Goal: Information Seeking & Learning: Learn about a topic

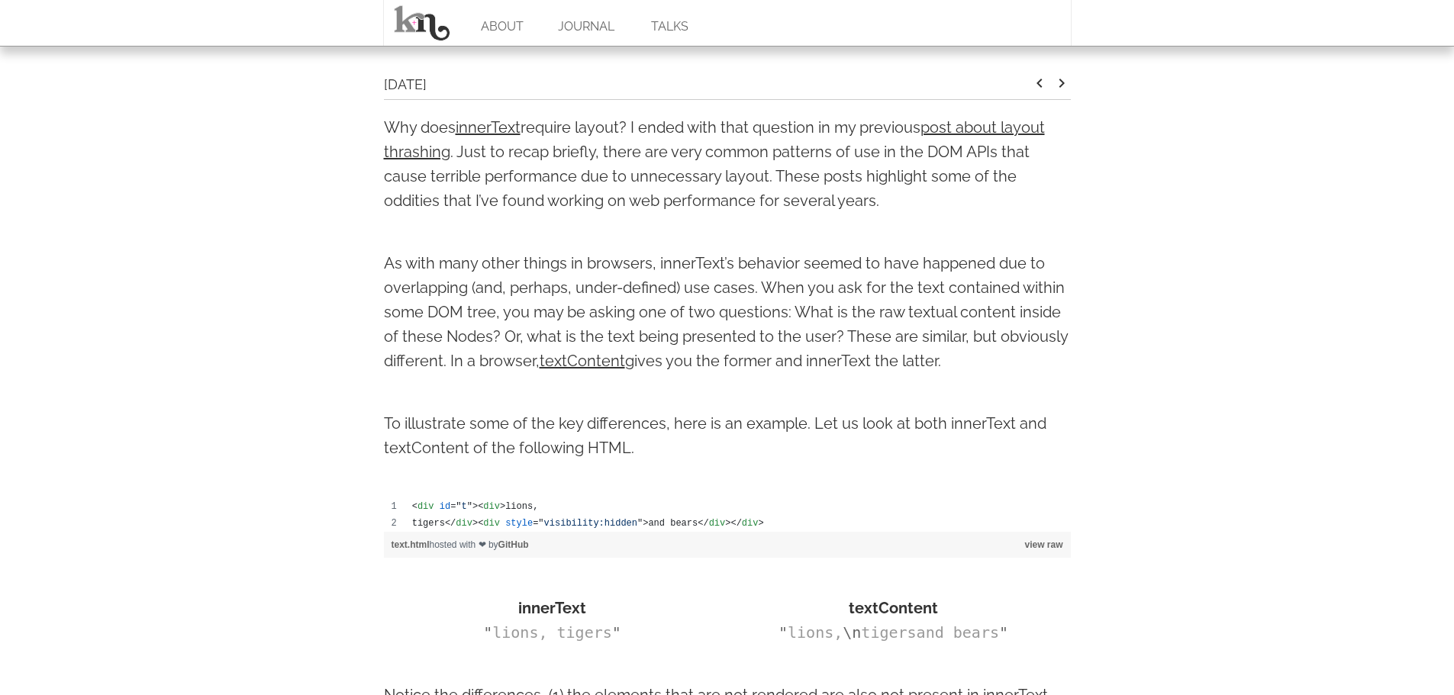
scroll to position [305, 0]
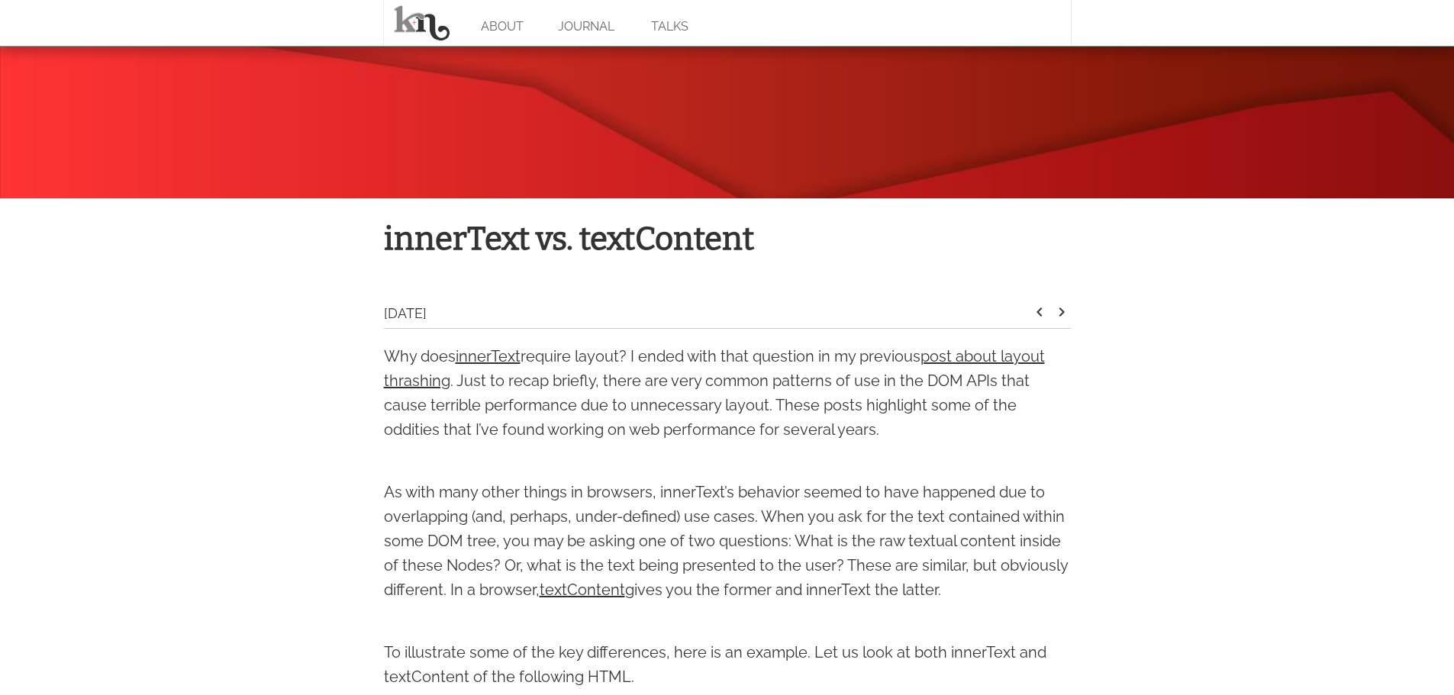
click at [596, 355] on p "Why does innerText require layout? I ended with that question in my previous po…" at bounding box center [727, 393] width 687 height 98
click at [604, 365] on div at bounding box center [604, 365] width 0 height 0
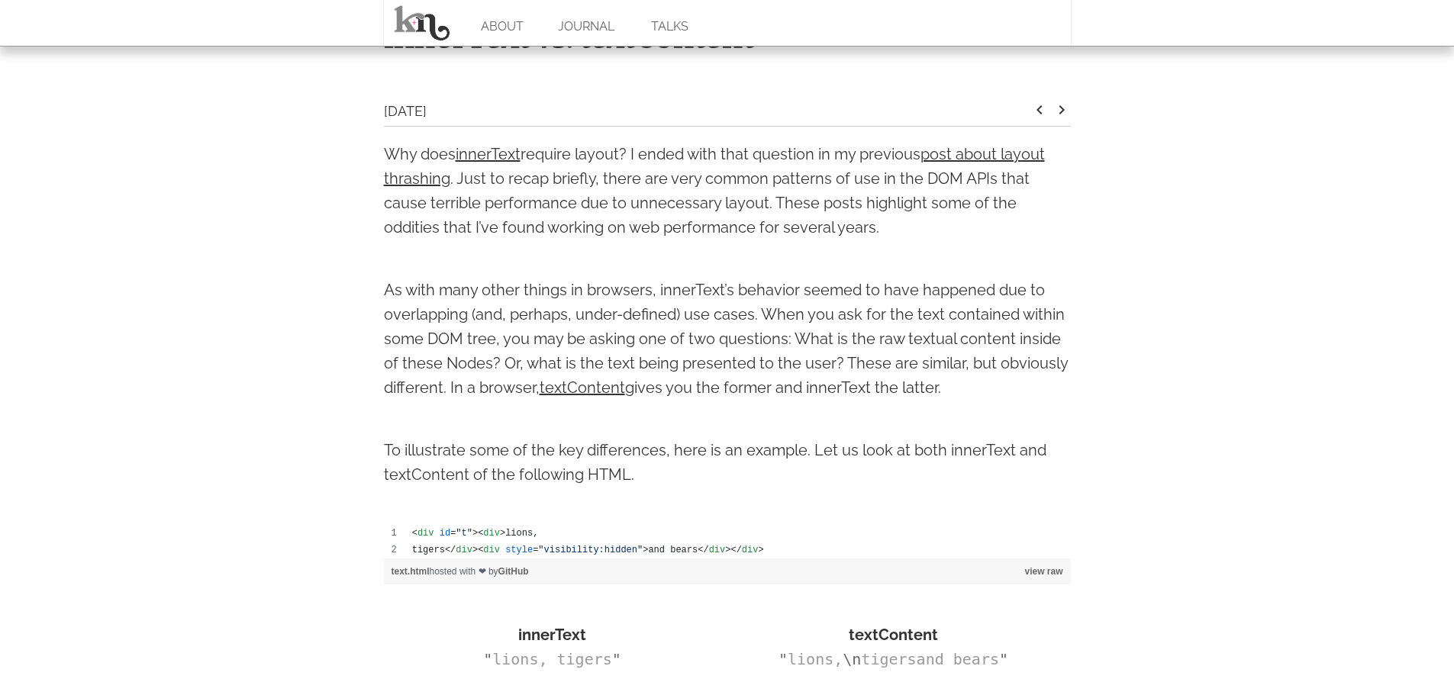
scroll to position [508, 0]
drag, startPoint x: 966, startPoint y: 387, endPoint x: 541, endPoint y: 387, distance: 425.2
click at [541, 387] on p "As with many other things in browsers, innerText’s behavior seemed to have happ…" at bounding box center [727, 338] width 687 height 122
click at [541, 395] on div at bounding box center [541, 395] width 0 height 0
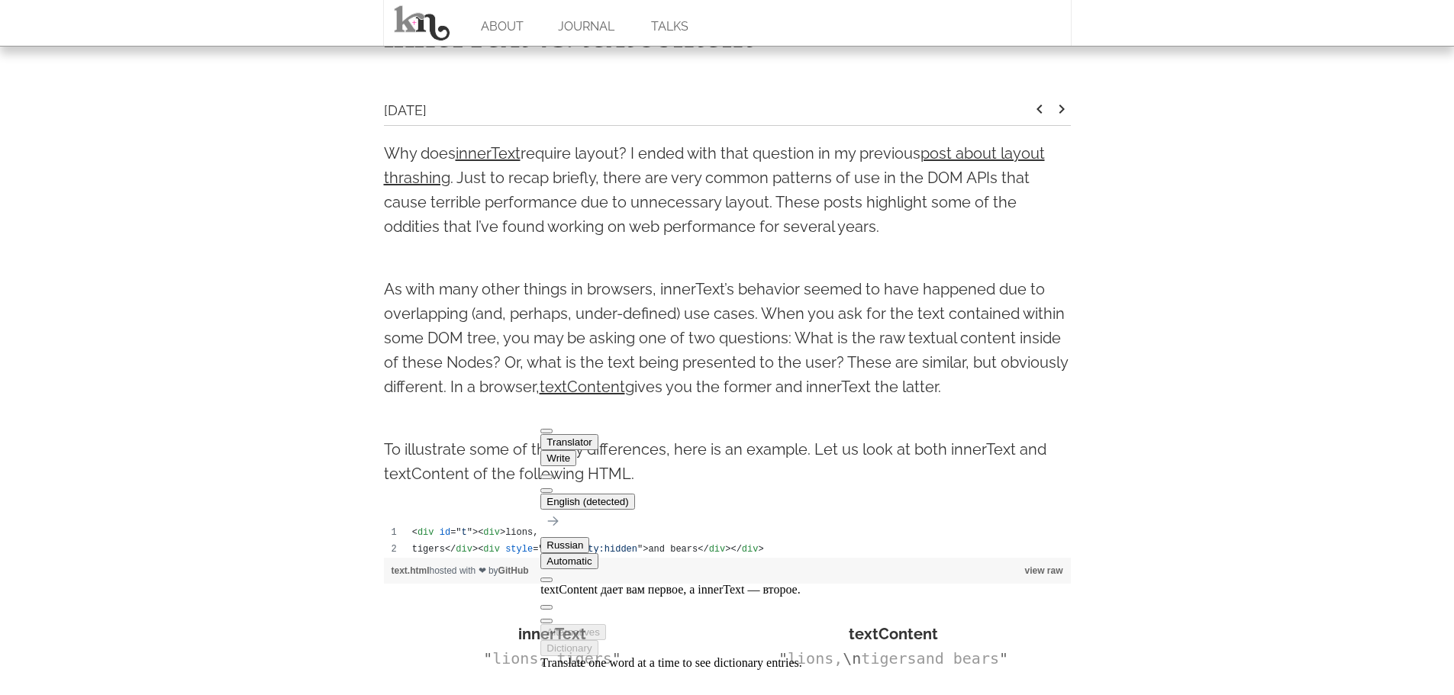
click at [797, 331] on p "As with many other things in browsers, innerText’s behavior seemed to have happ…" at bounding box center [727, 338] width 687 height 122
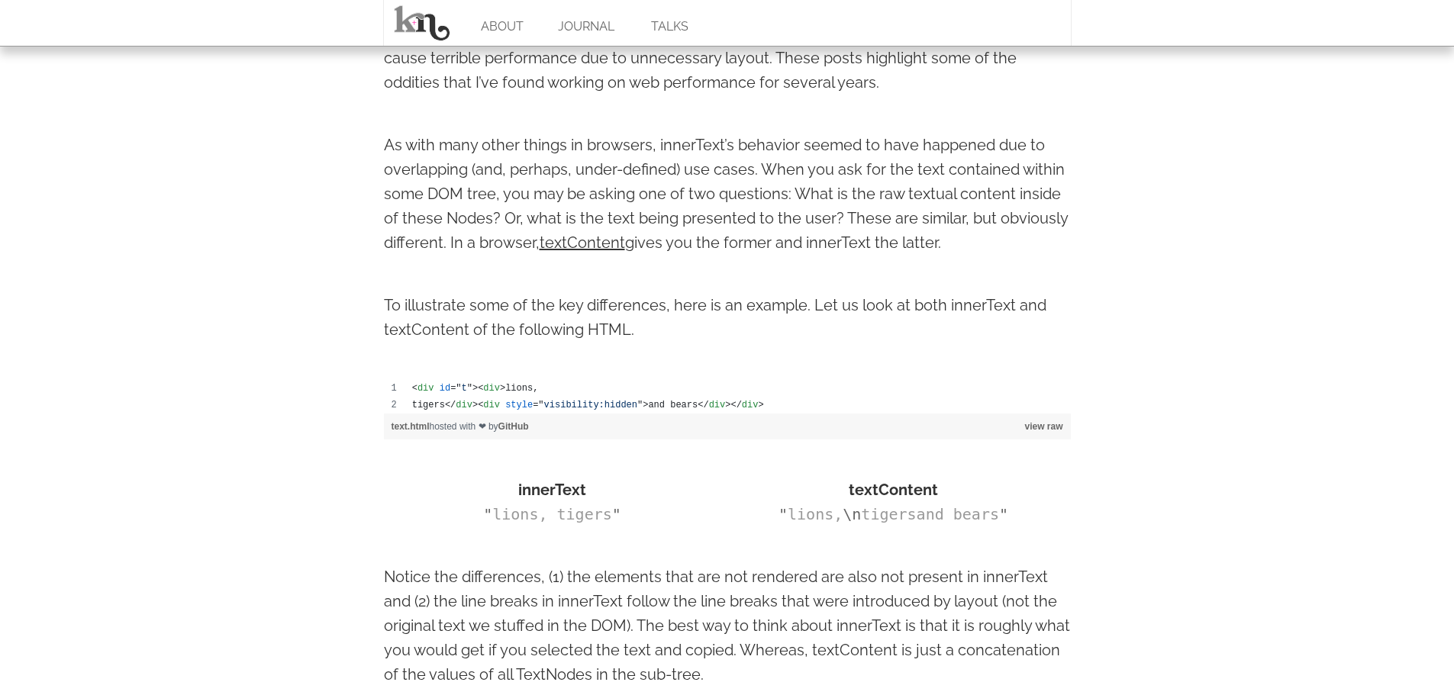
scroll to position [661, 0]
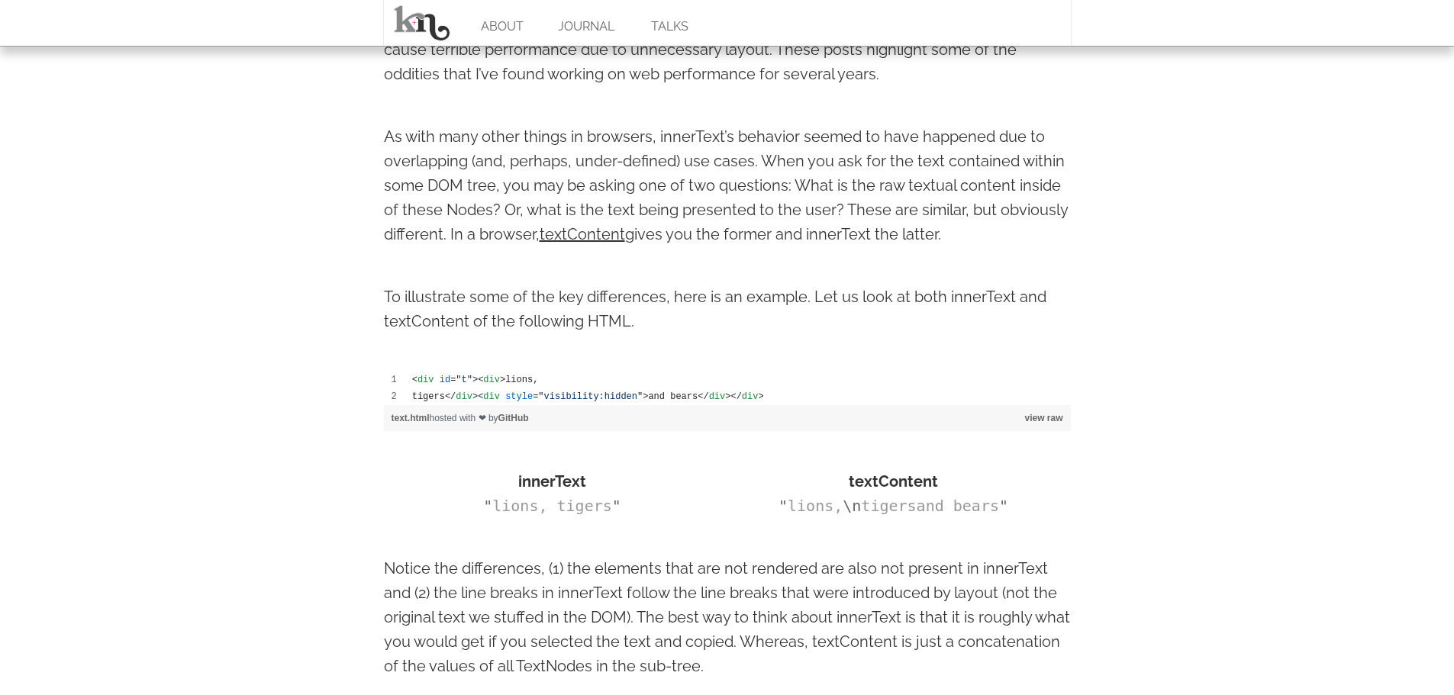
click at [1357, 470] on body "ABOUT JOURNAL TALKS innerText vs. textContent Feb 27 2013 keyboard_arrow_left k…" at bounding box center [727, 653] width 1454 height 2628
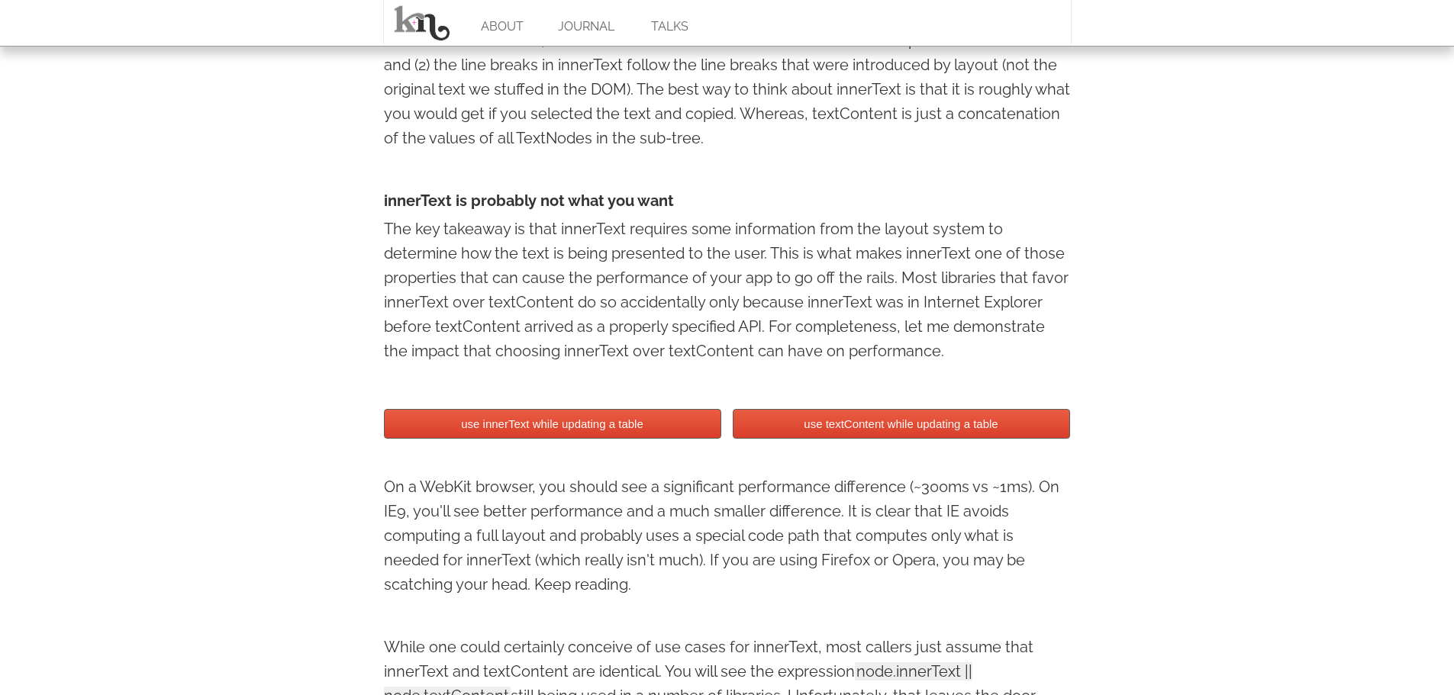
scroll to position [1166, 0]
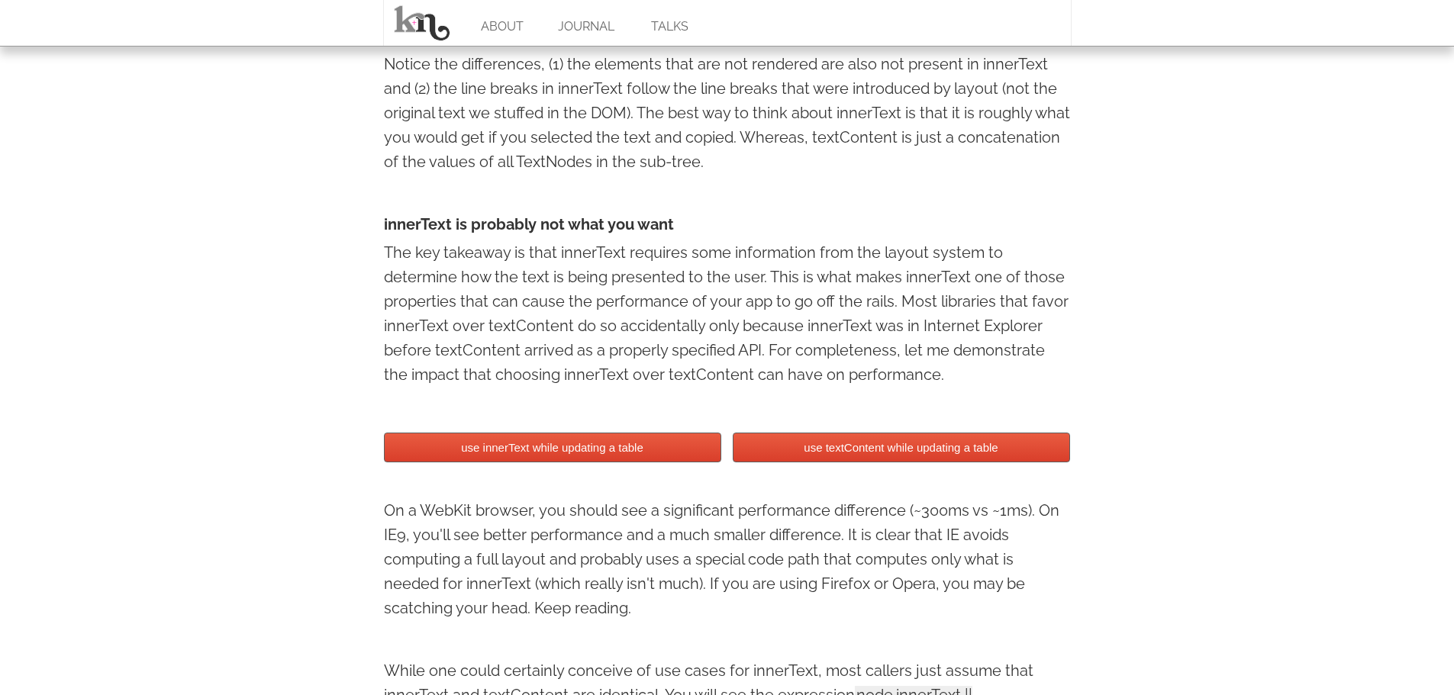
click at [645, 441] on button "use innerText while updating a table" at bounding box center [552, 448] width 337 height 30
click at [852, 456] on button "use textContent while updating a table" at bounding box center [901, 448] width 337 height 30
click at [573, 450] on button "use innerText while updating a table" at bounding box center [552, 448] width 337 height 30
click at [785, 439] on button "use textContent while updating a table" at bounding box center [901, 448] width 337 height 30
click at [656, 450] on button "use innerText while updating a table" at bounding box center [552, 448] width 337 height 30
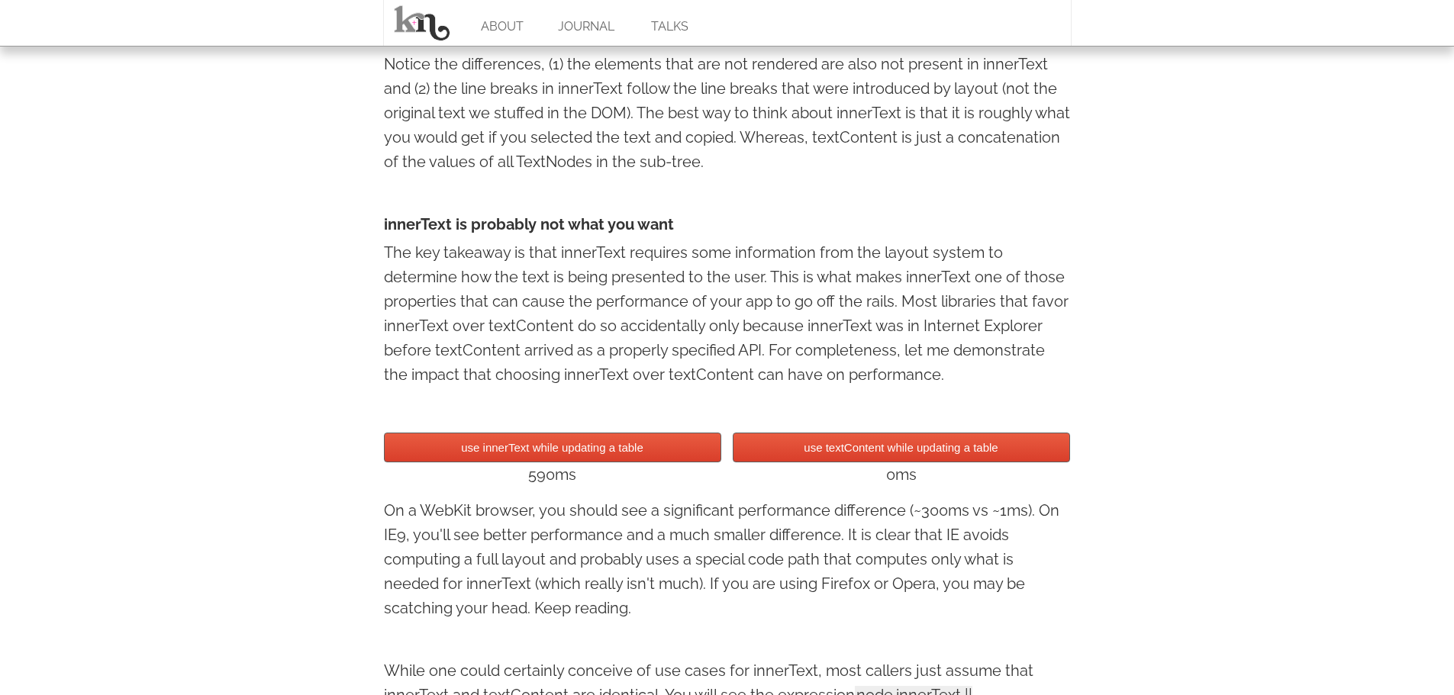
click at [828, 450] on button "use textContent while updating a table" at bounding box center [901, 448] width 337 height 30
click at [897, 450] on button "use textContent while updating a table" at bounding box center [901, 448] width 337 height 30
click at [878, 455] on button "use textContent while updating a table" at bounding box center [901, 448] width 337 height 30
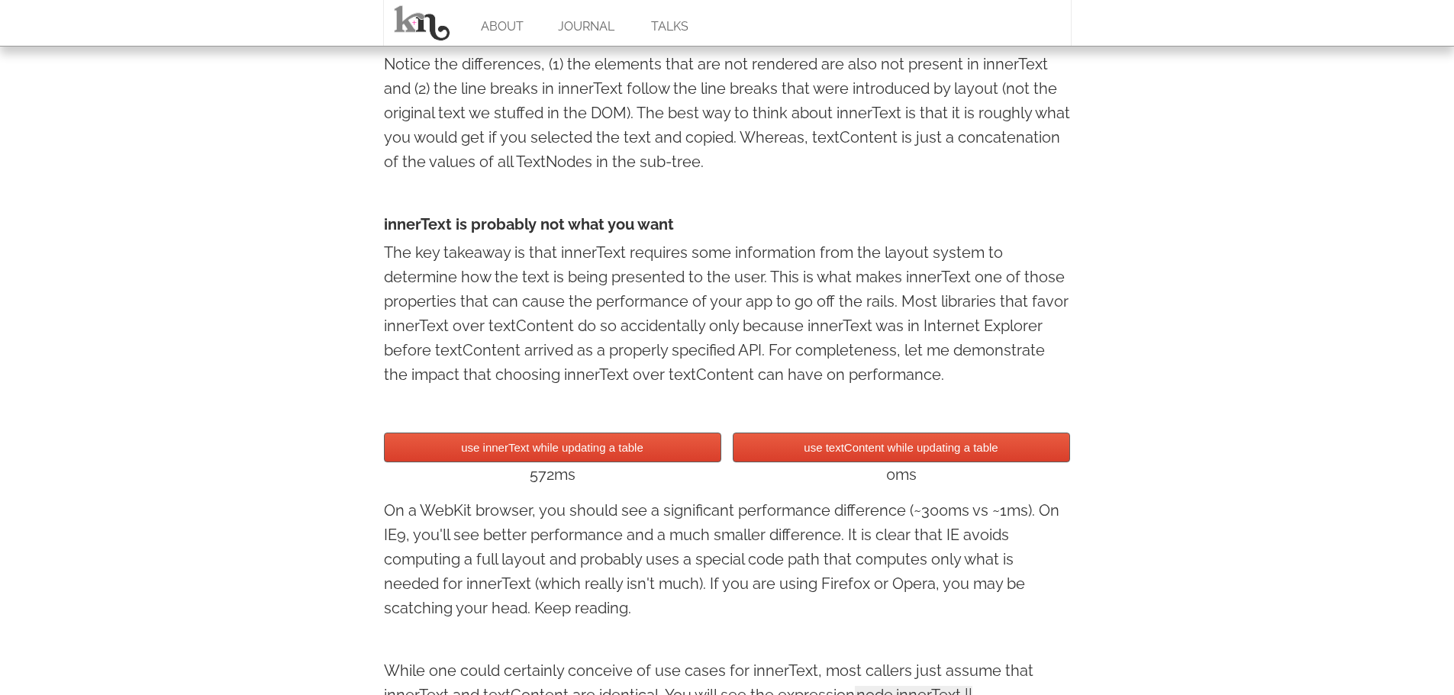
click at [878, 455] on button "use textContent while updating a table" at bounding box center [901, 448] width 337 height 30
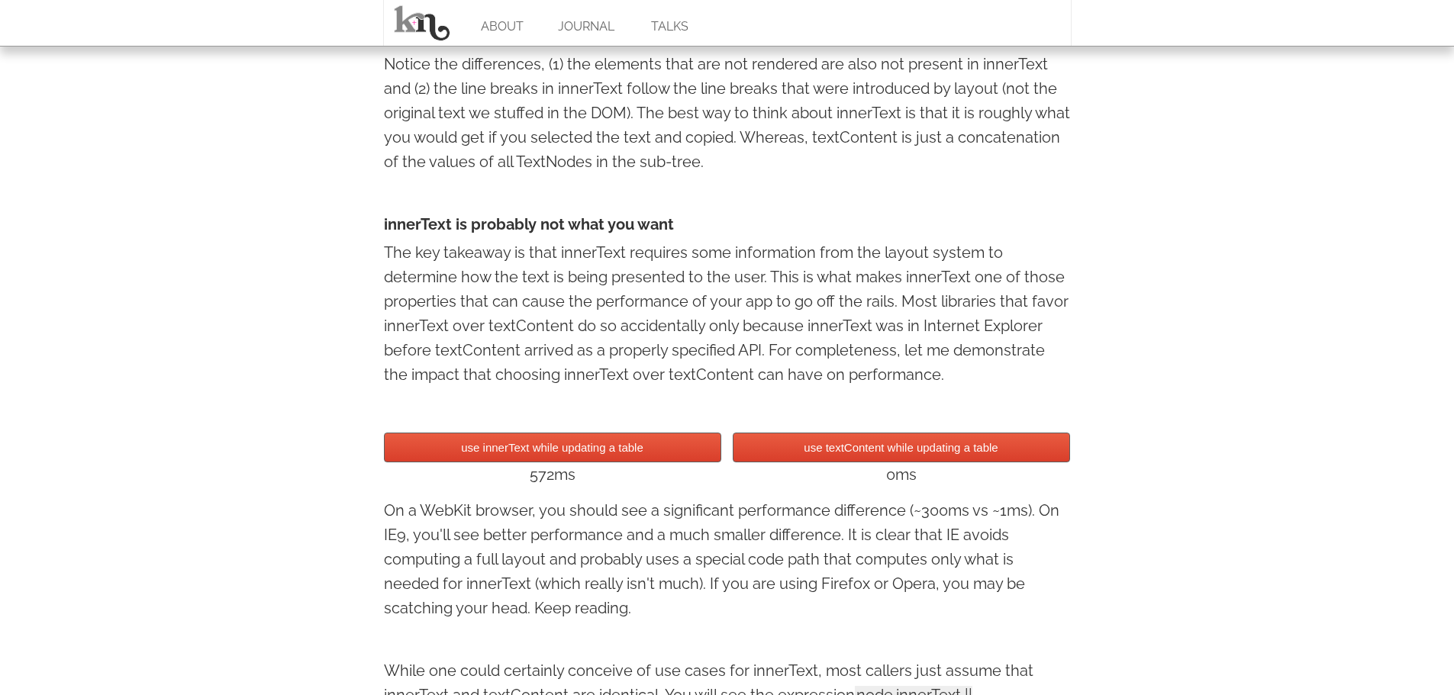
click at [878, 455] on button "use textContent while updating a table" at bounding box center [901, 448] width 337 height 30
click at [889, 452] on button "use textContent while updating a table" at bounding box center [901, 448] width 337 height 30
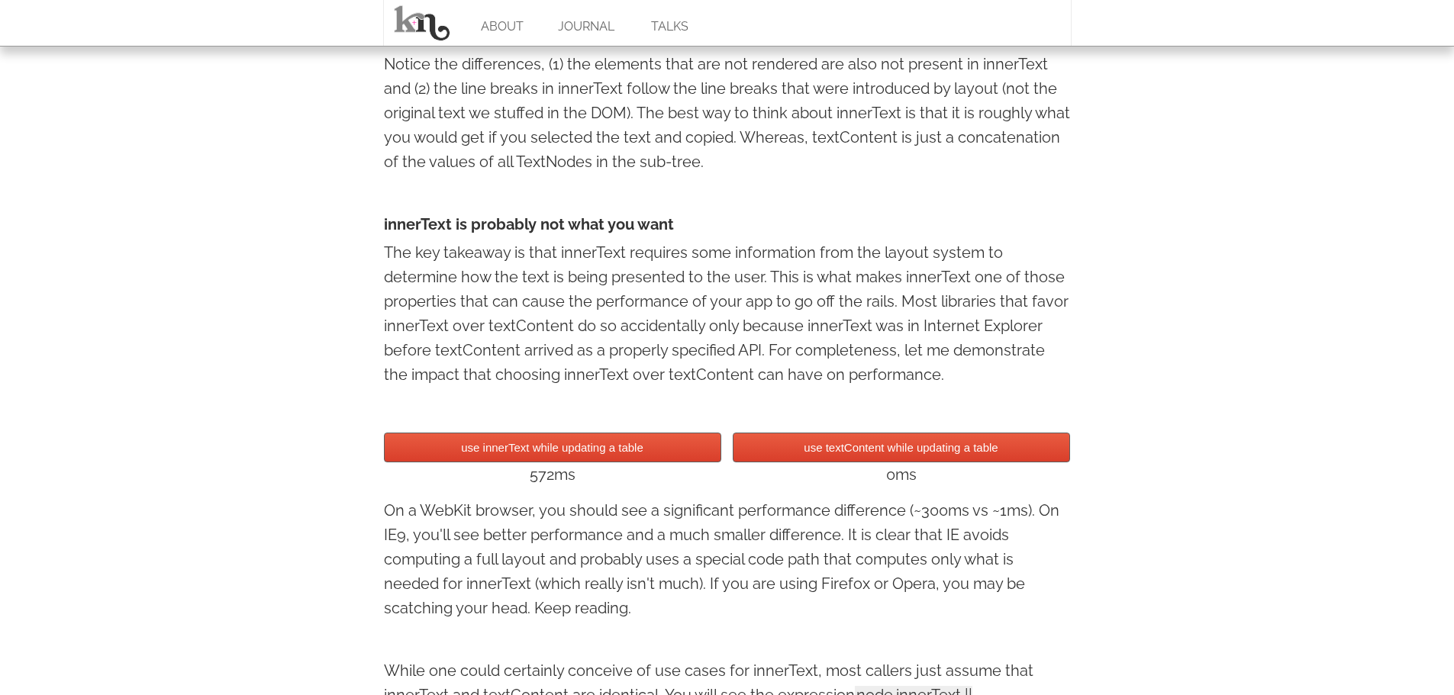
click at [620, 456] on button "use innerText while updating a table" at bounding box center [552, 448] width 337 height 30
click at [804, 450] on button "use textContent while updating a table" at bounding box center [901, 448] width 337 height 30
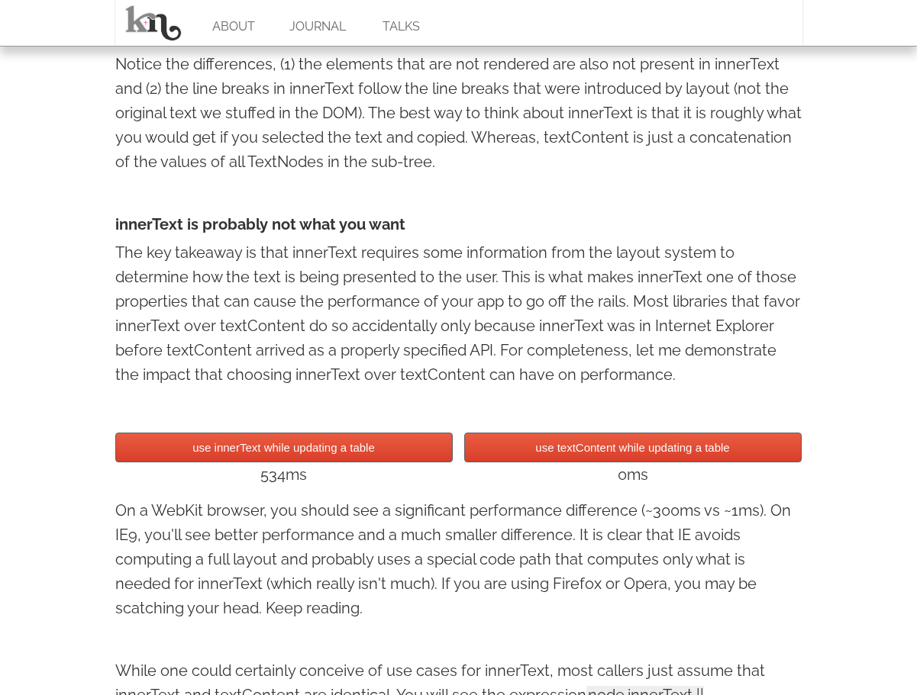
click at [628, 451] on button "use textContent while updating a table" at bounding box center [632, 448] width 337 height 30
click at [325, 451] on button "use innerText while updating a table" at bounding box center [283, 448] width 337 height 30
click at [464, 454] on button "use textContent while updating a table" at bounding box center [632, 448] width 337 height 30
click at [521, 457] on button "use textContent while updating a table" at bounding box center [632, 448] width 337 height 30
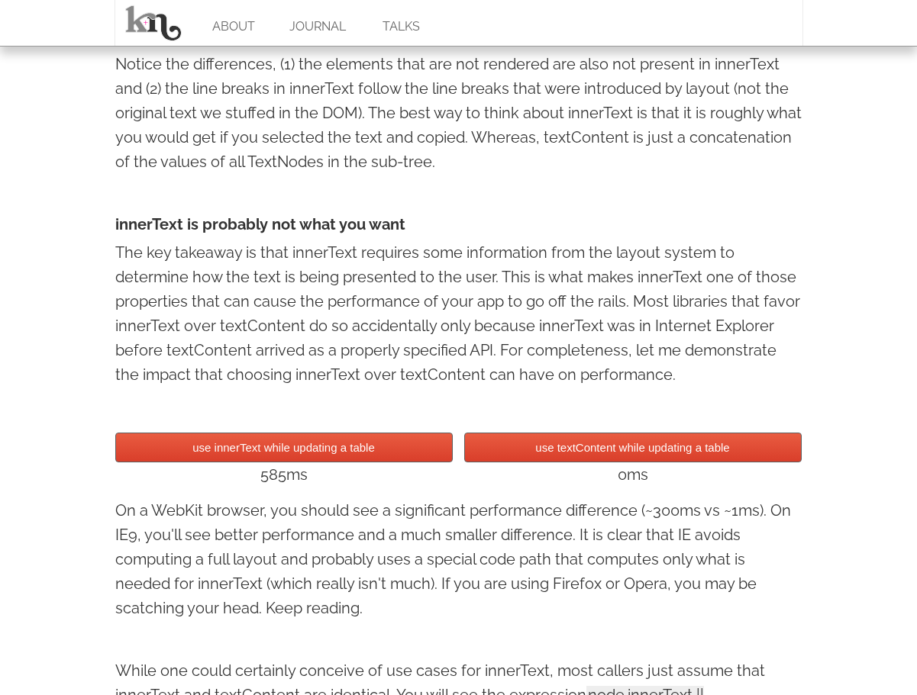
click at [521, 457] on button "use textContent while updating a table" at bounding box center [632, 448] width 337 height 30
click at [363, 455] on button "use innerText while updating a table" at bounding box center [283, 448] width 337 height 30
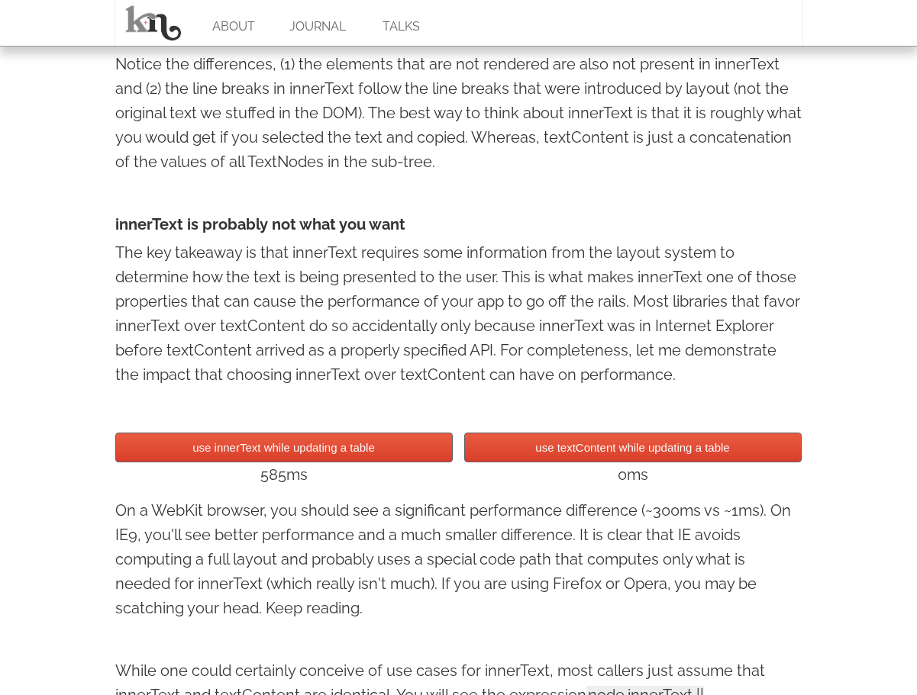
click at [363, 455] on button "use innerText while updating a table" at bounding box center [283, 448] width 337 height 30
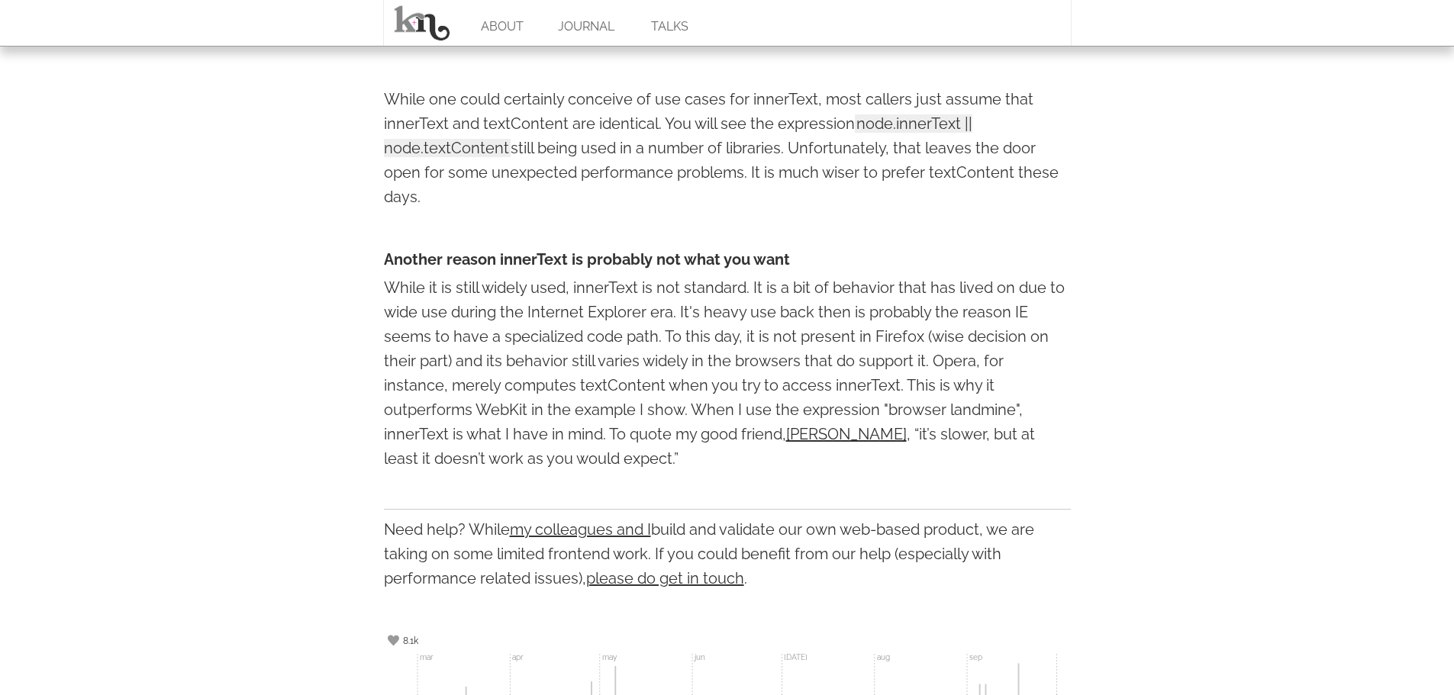
scroll to position [1810, 0]
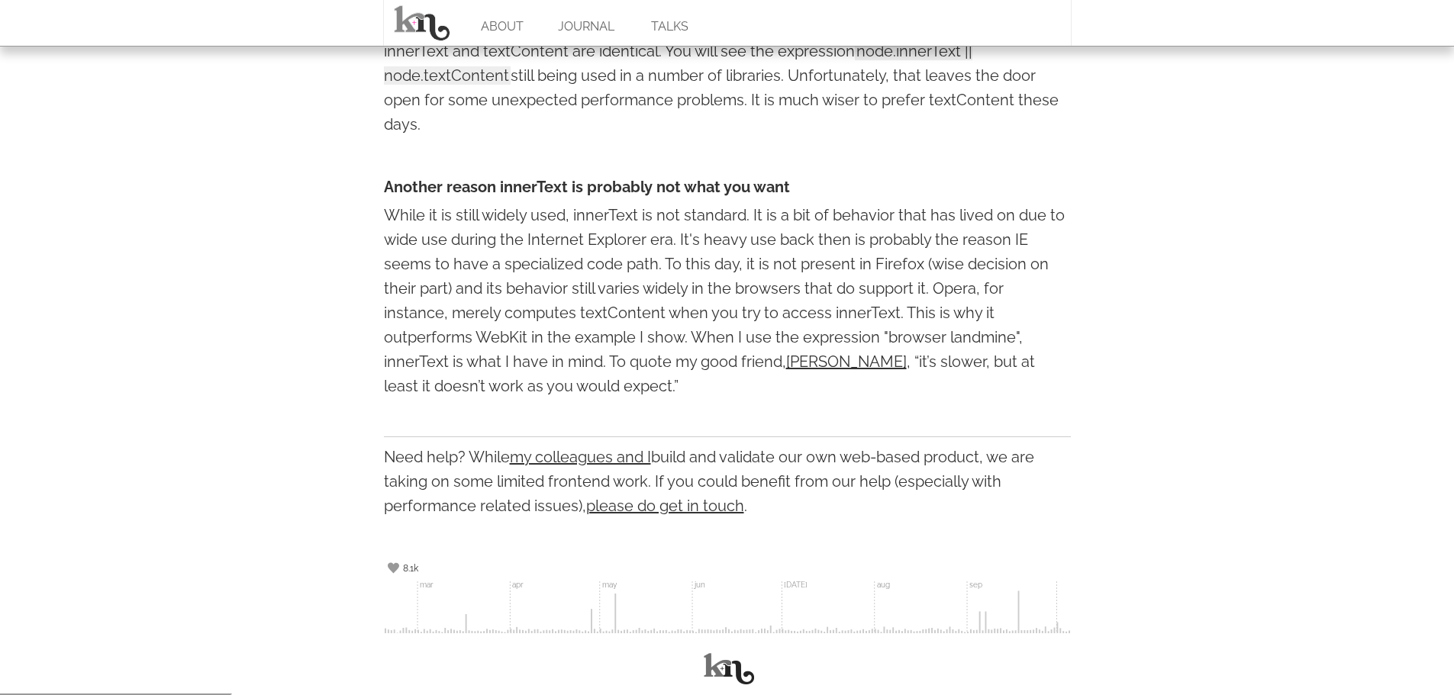
click at [397, 566] on div "8.1k" at bounding box center [403, 568] width 38 height 23
click at [393, 568] on div "8.1k" at bounding box center [403, 568] width 38 height 23
click at [721, 669] on link at bounding box center [727, 668] width 61 height 38
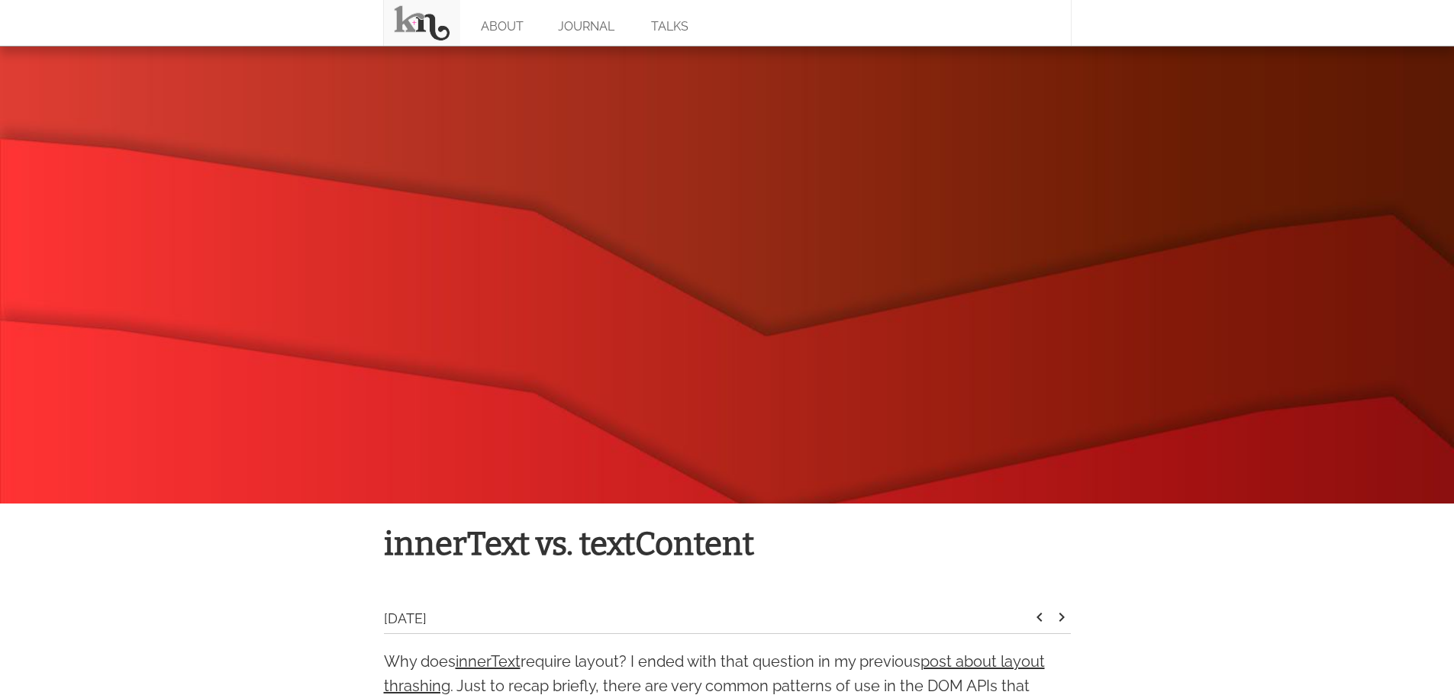
click at [431, 15] on link at bounding box center [422, 23] width 76 height 46
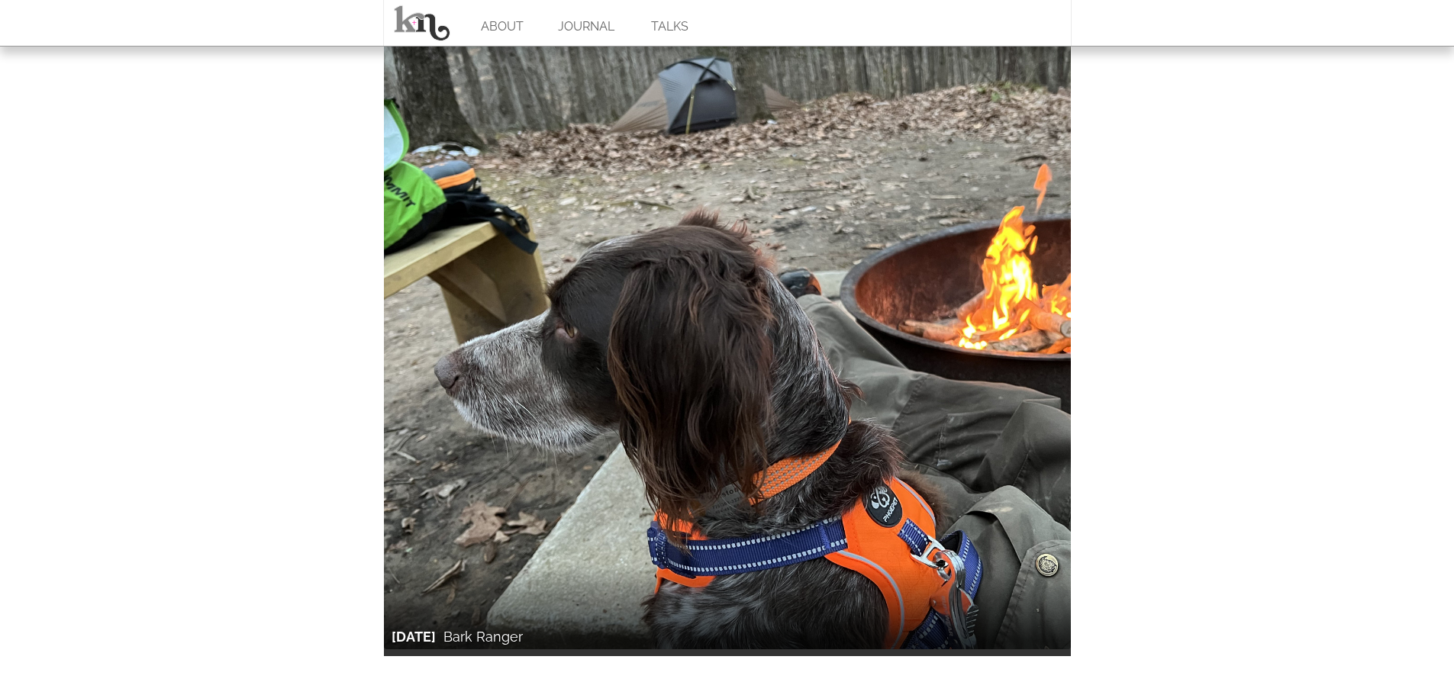
scroll to position [5156, 0]
click at [518, 620] on div "feb 22 Bark Ranger" at bounding box center [727, 638] width 687 height 37
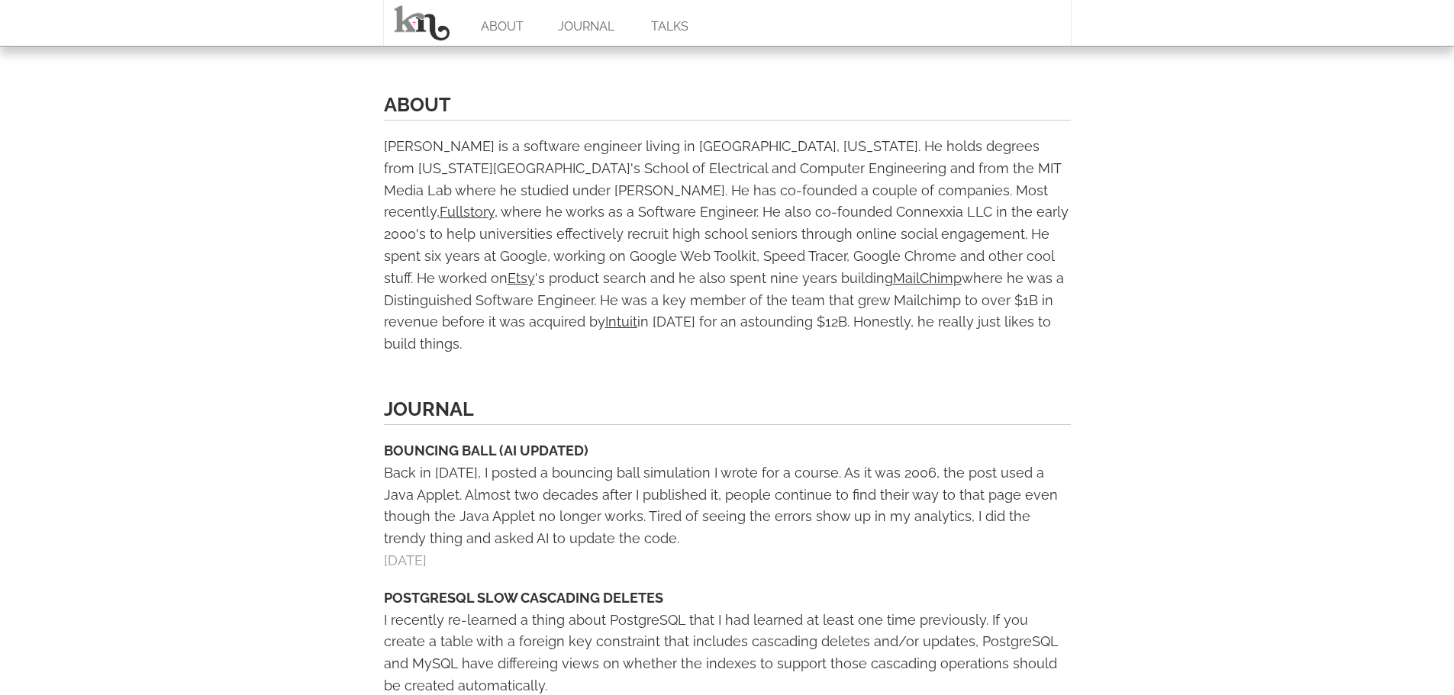
scroll to position [555, 0]
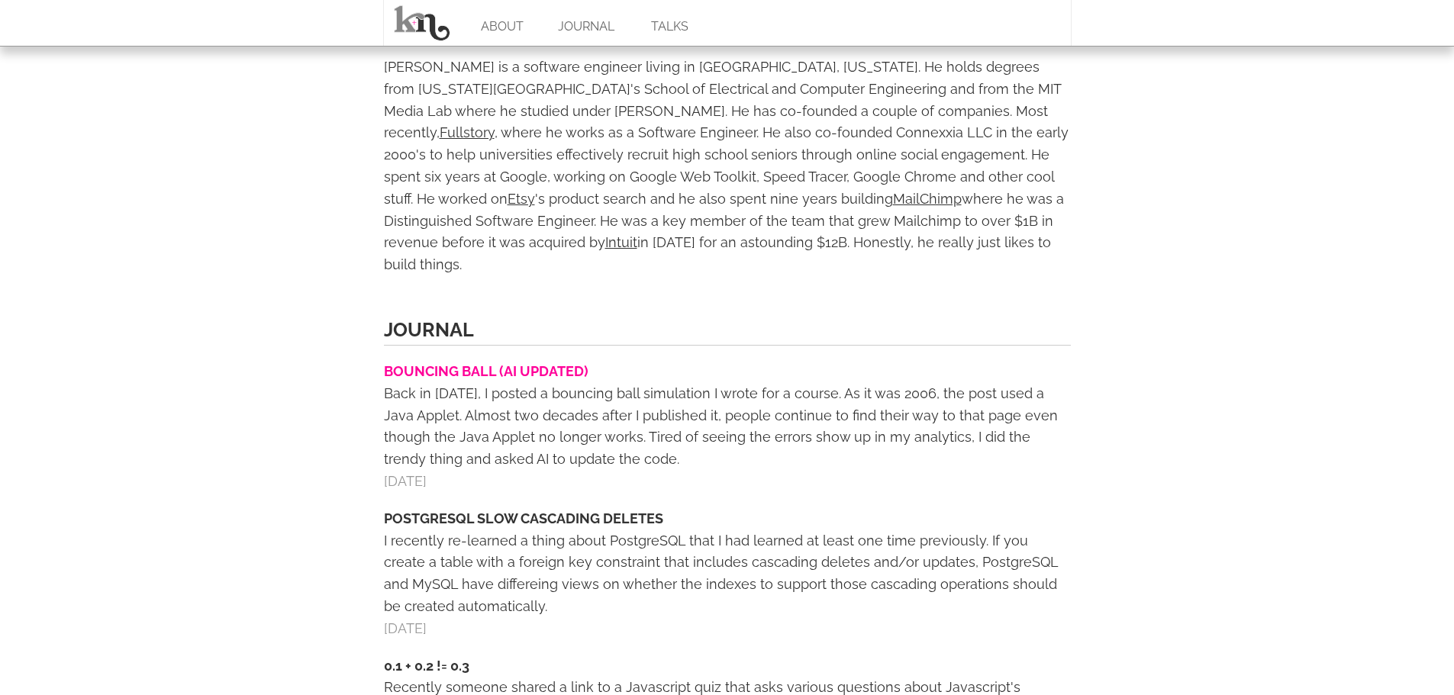
click at [527, 363] on link "BOUNCING BALL (AI UPDATED)" at bounding box center [486, 371] width 205 height 16
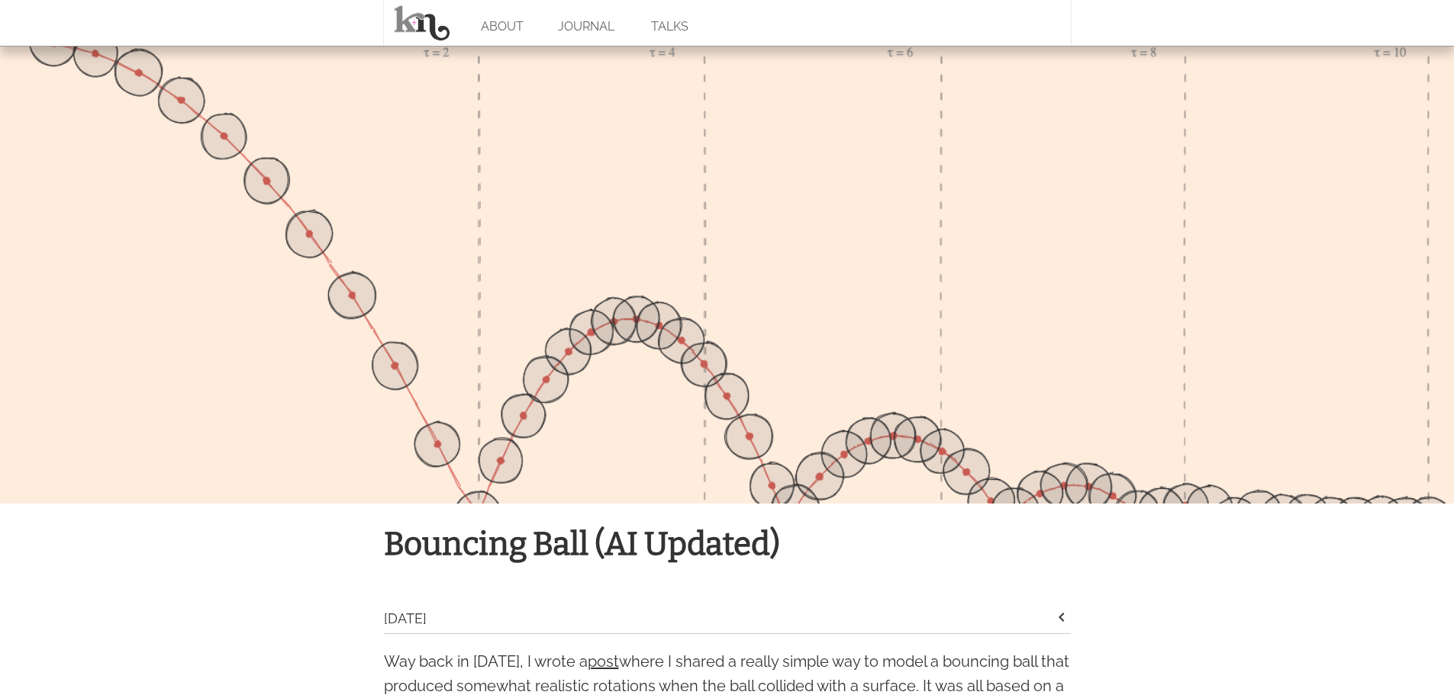
click at [1114, 435] on div at bounding box center [727, 275] width 1454 height 458
click at [1161, 479] on div at bounding box center [727, 275] width 1454 height 458
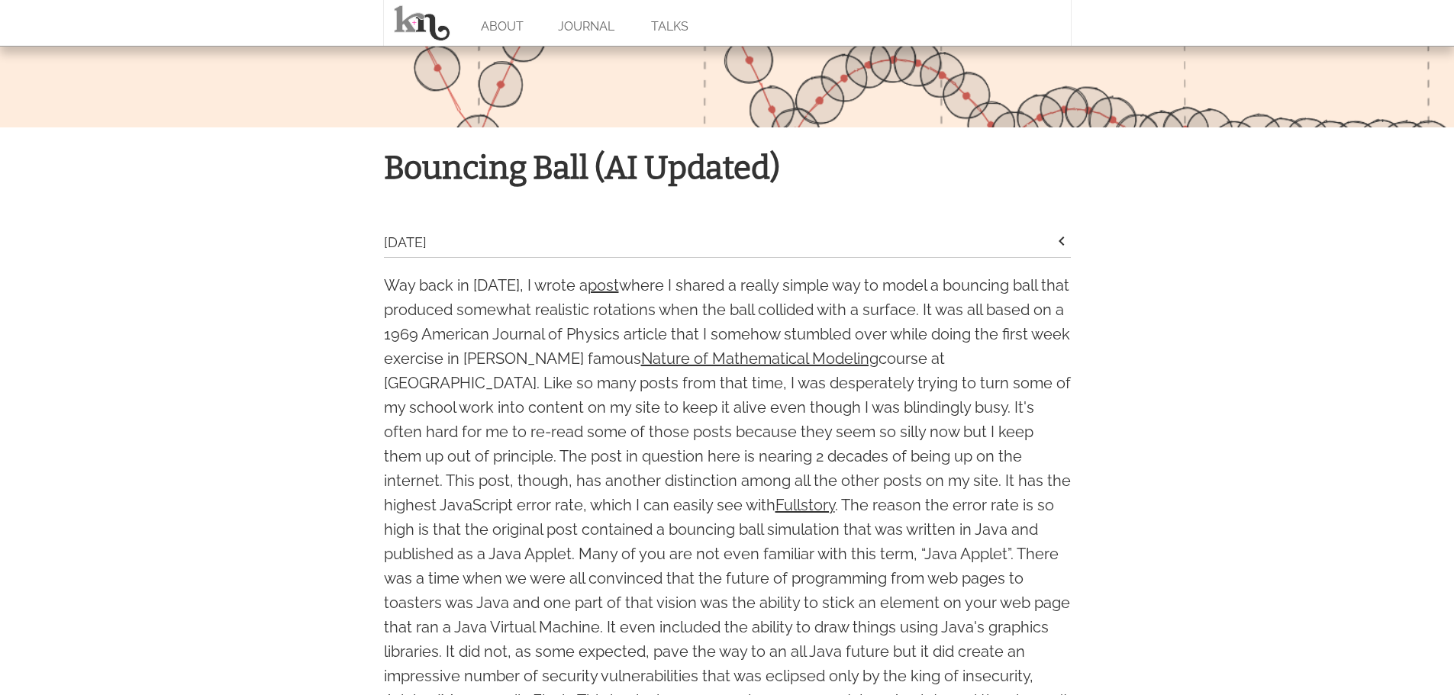
scroll to position [382, 0]
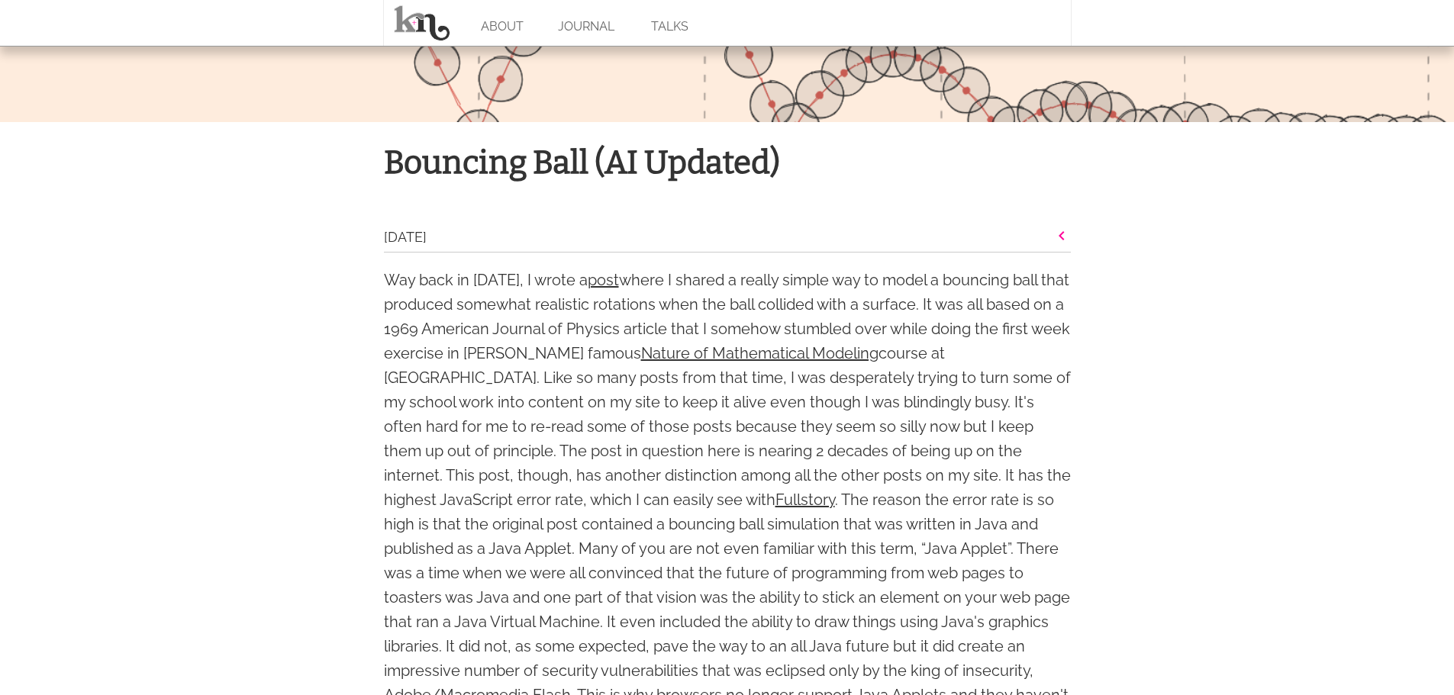
click at [1060, 244] on icon "keyboard_arrow_left" at bounding box center [1062, 236] width 18 height 18
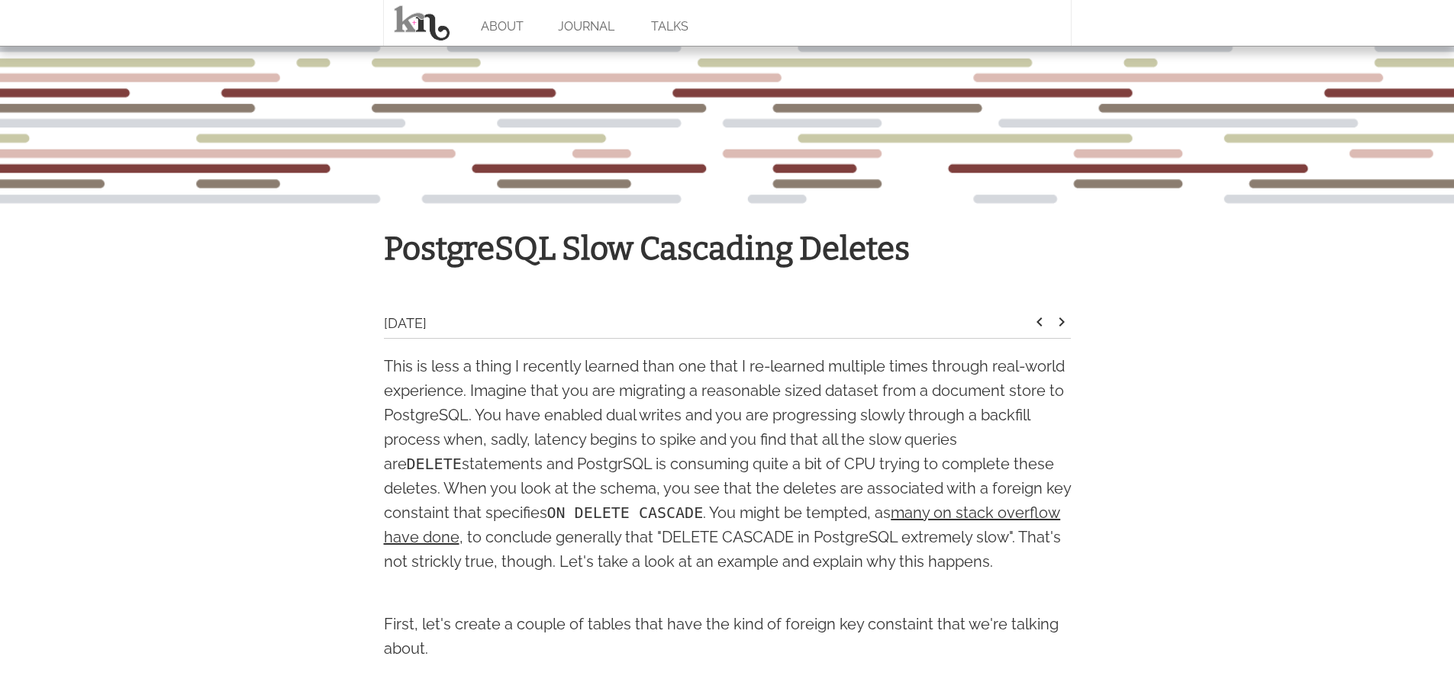
scroll to position [292, 0]
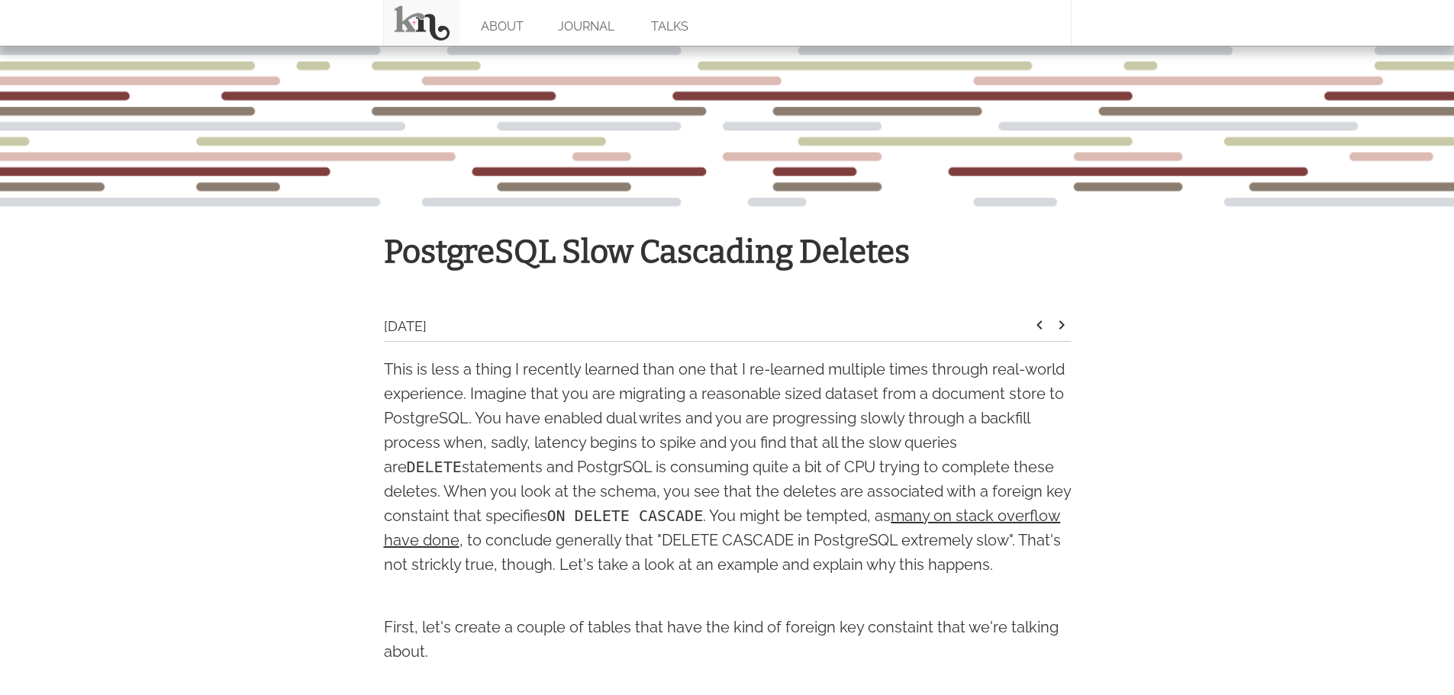
click at [424, 16] on link at bounding box center [422, 23] width 76 height 46
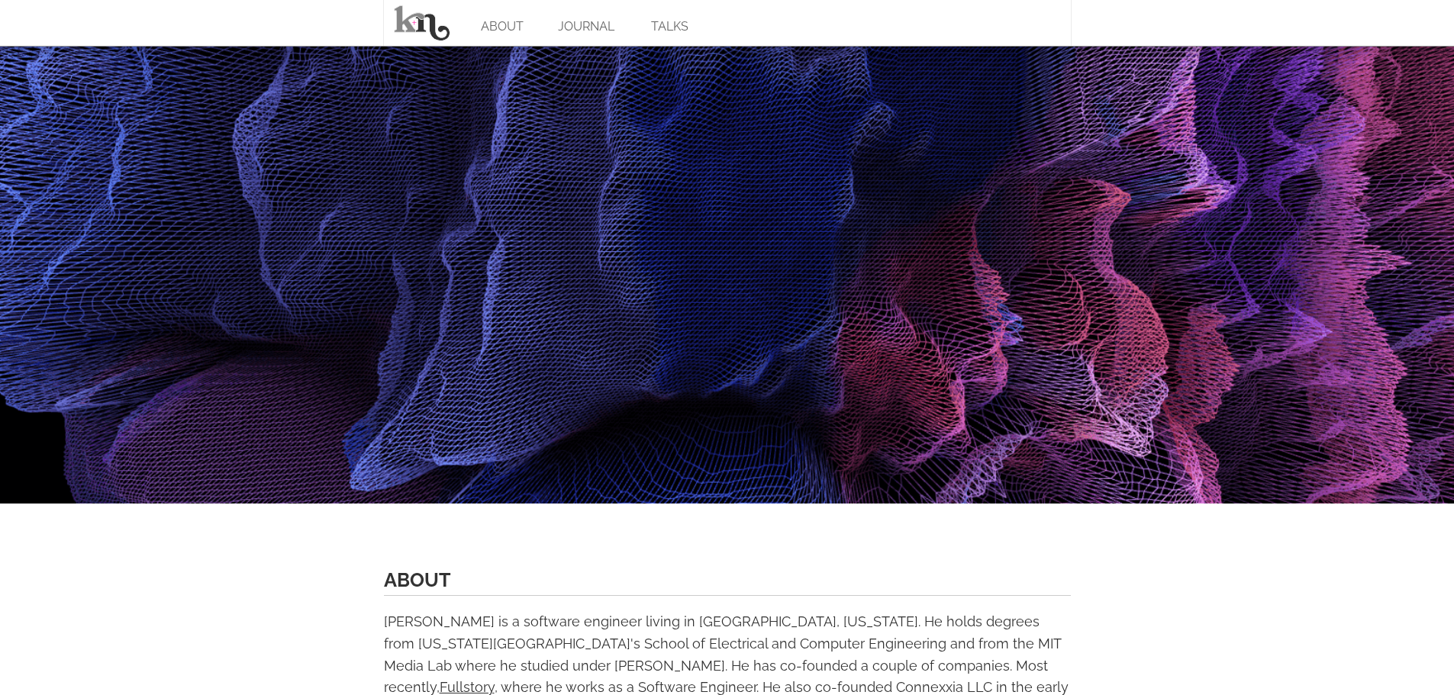
click at [489, 24] on link "ABOUT" at bounding box center [502, 23] width 84 height 46
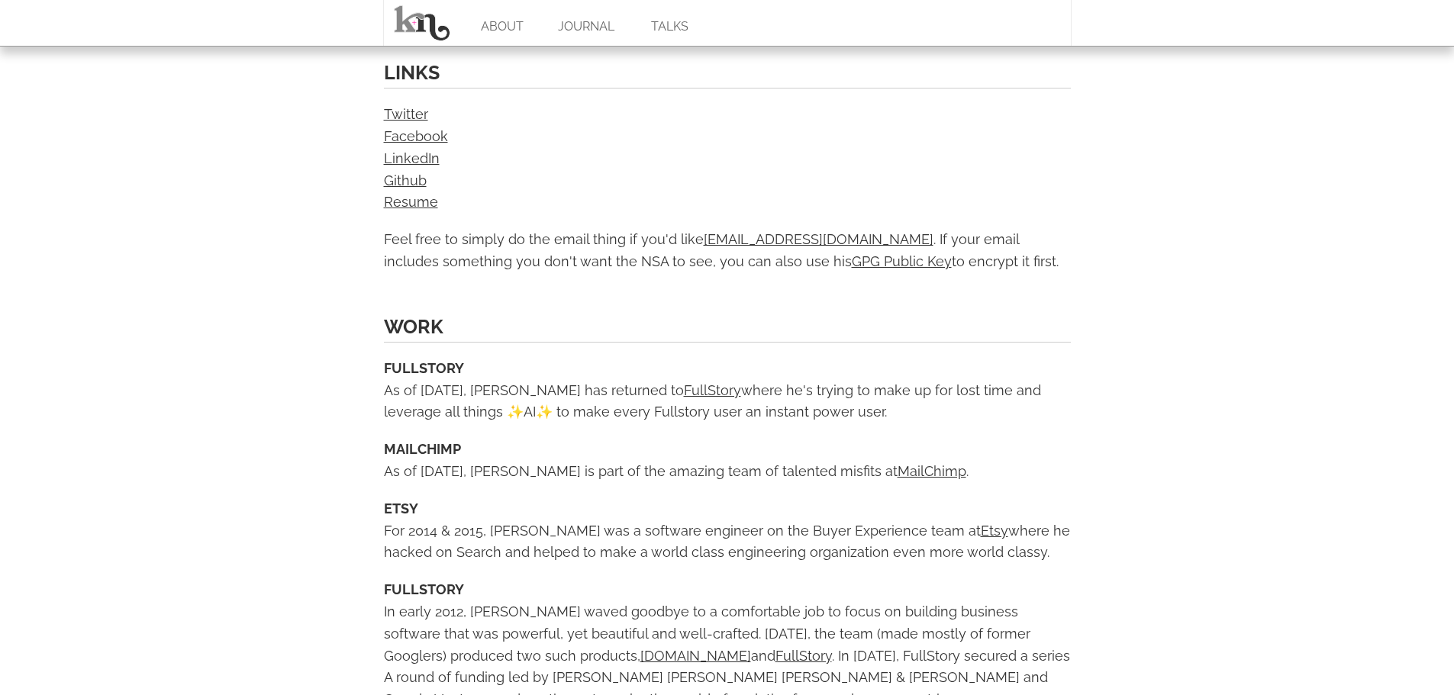
scroll to position [687, 0]
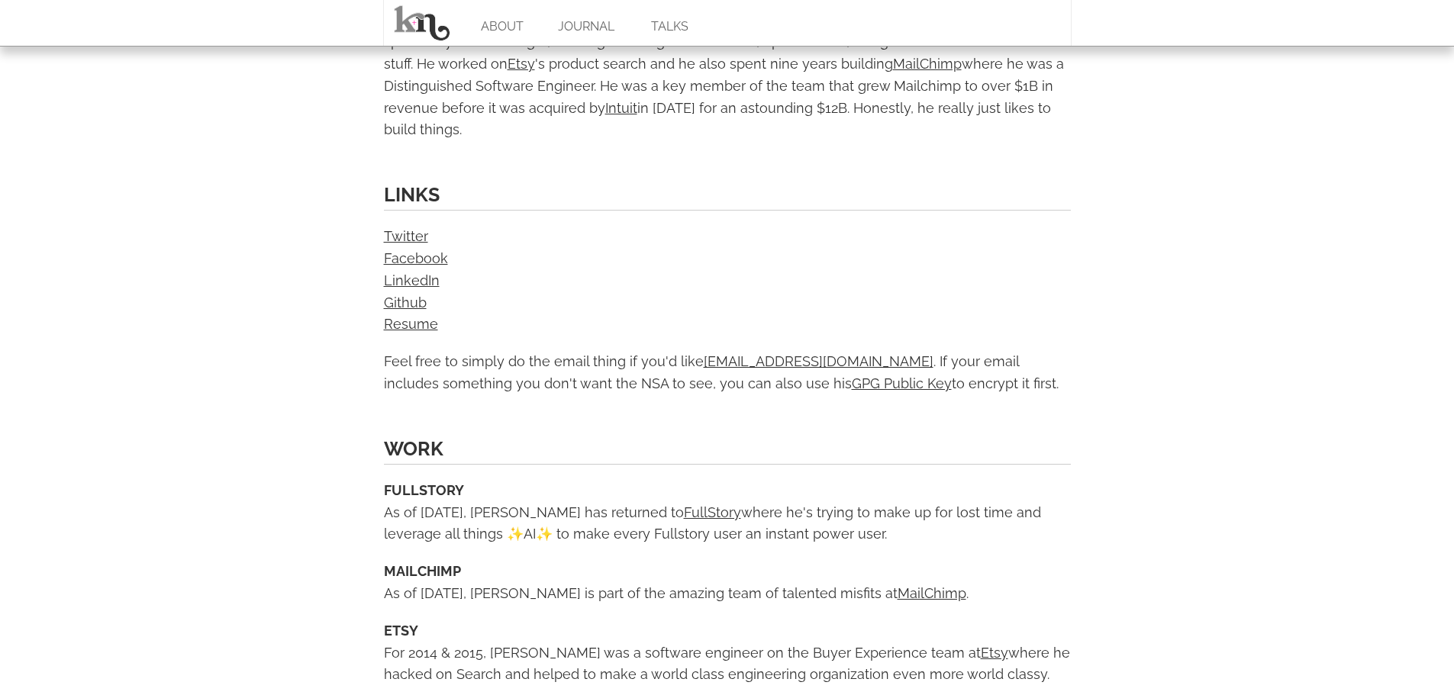
click at [1148, 340] on body "ABOUT JOURNAL TALKS About [PERSON_NAME] is a software engineer living in [GEOGR…" at bounding box center [727, 708] width 1454 height 2790
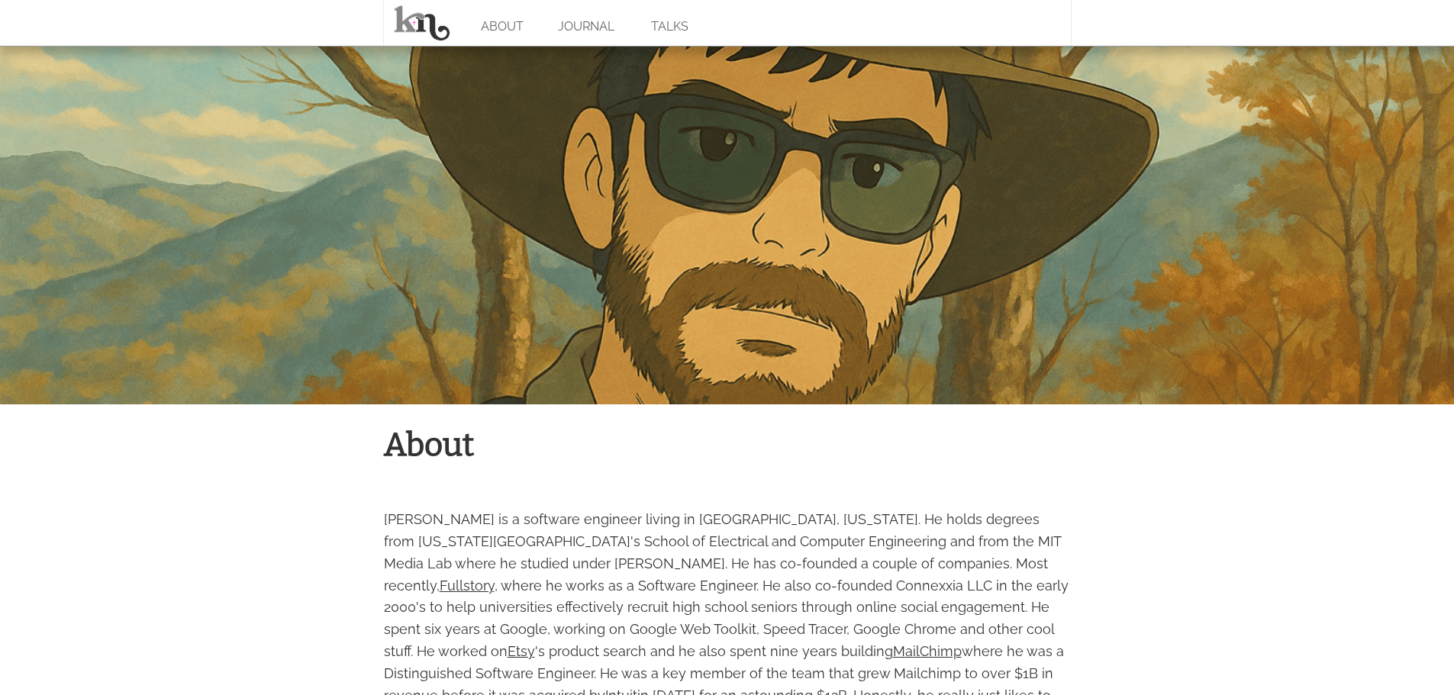
scroll to position [0, 0]
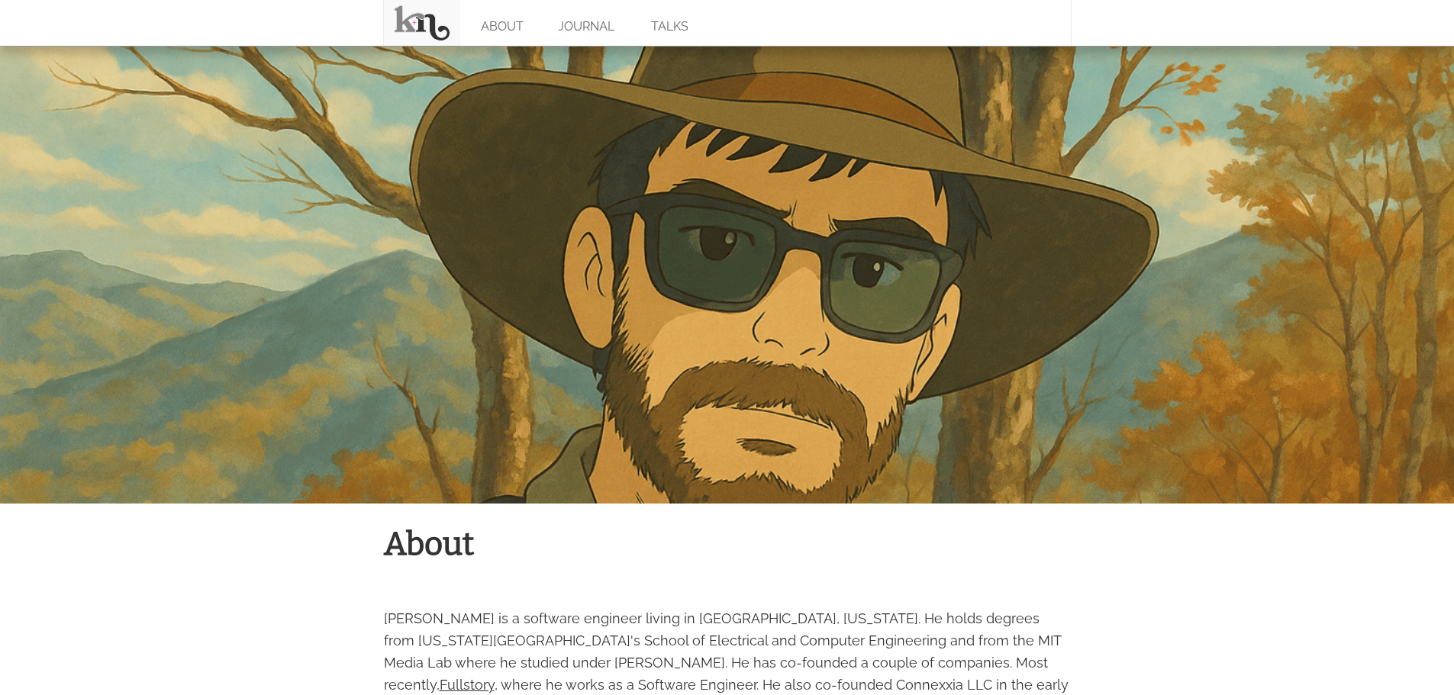
click at [418, 18] on link at bounding box center [422, 23] width 76 height 46
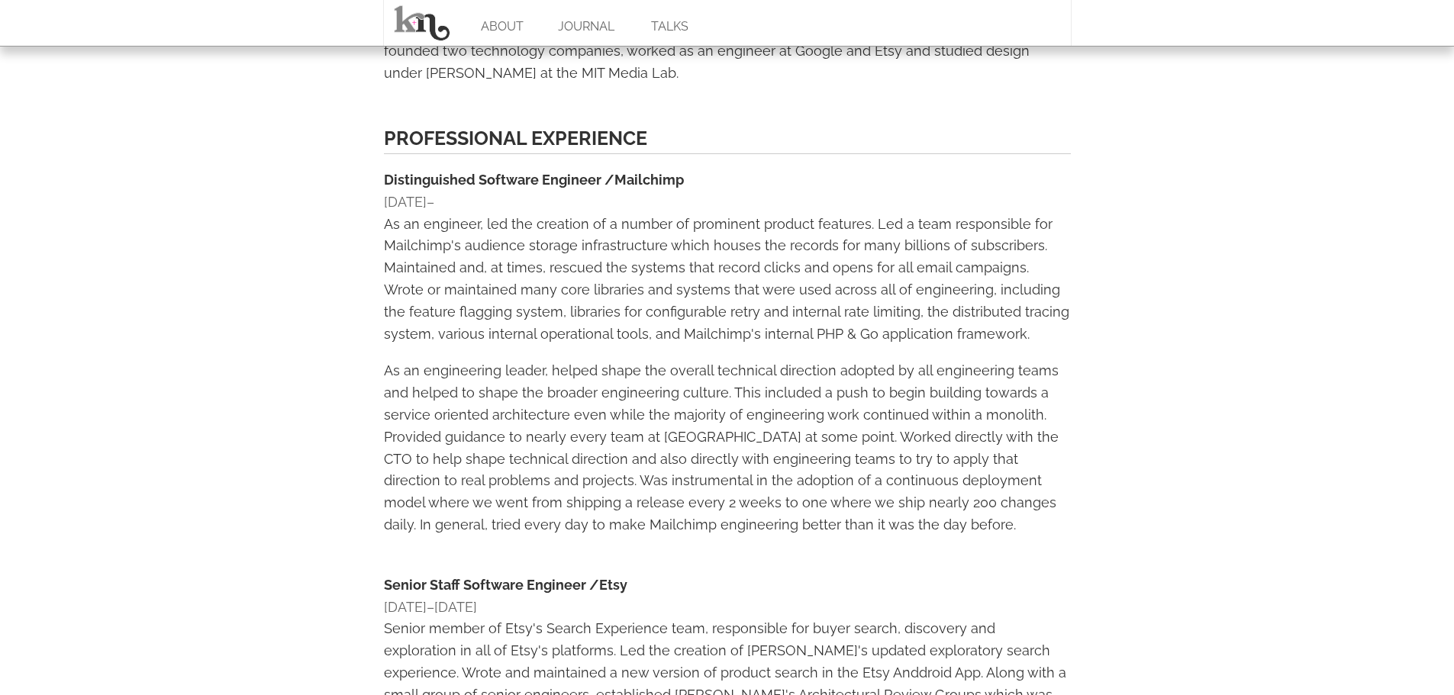
scroll to position [153, 0]
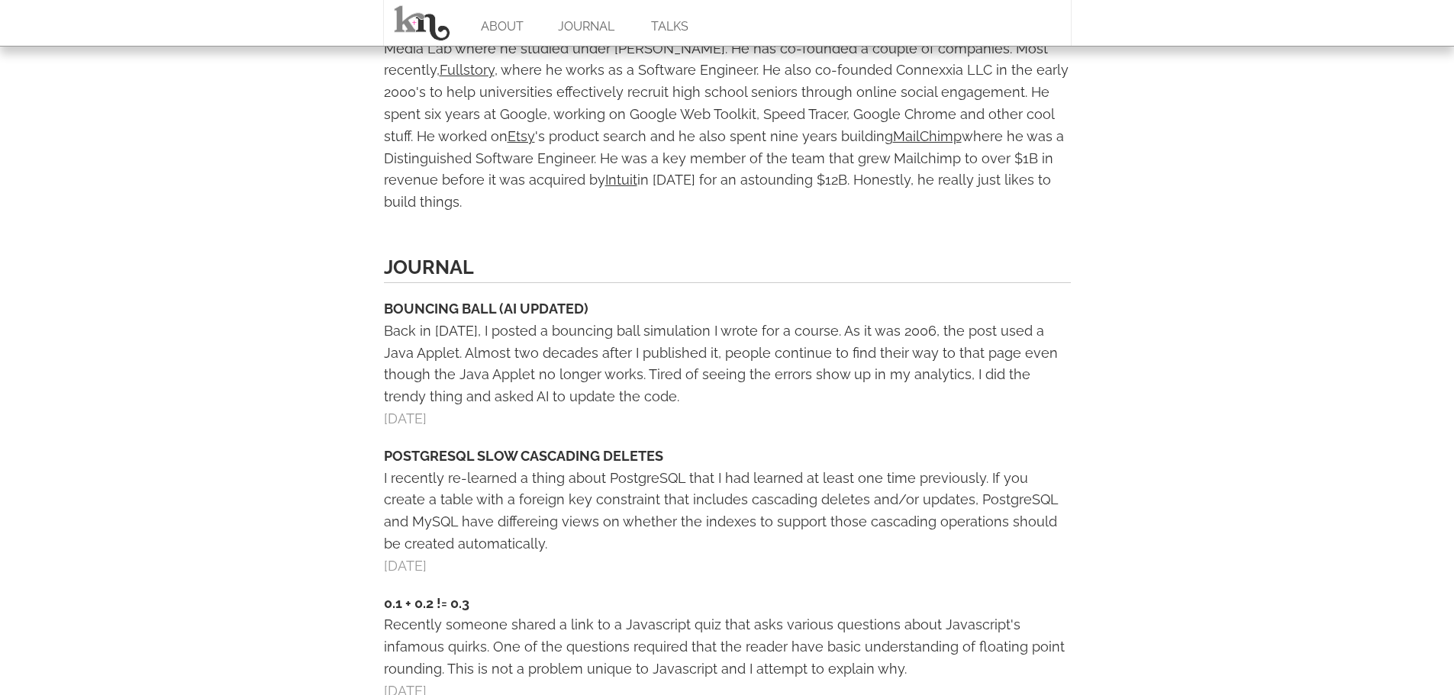
scroll to position [611, 0]
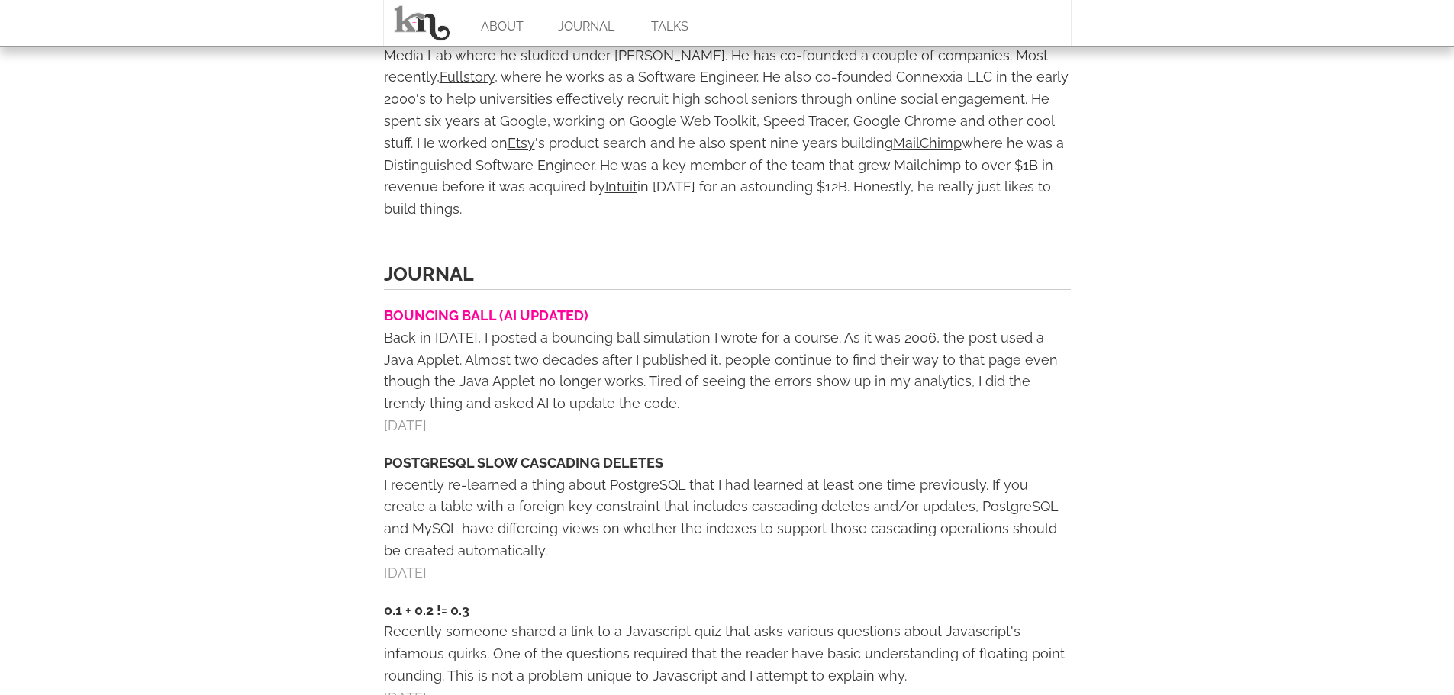
click at [444, 308] on link "BOUNCING BALL (AI UPDATED)" at bounding box center [486, 316] width 205 height 16
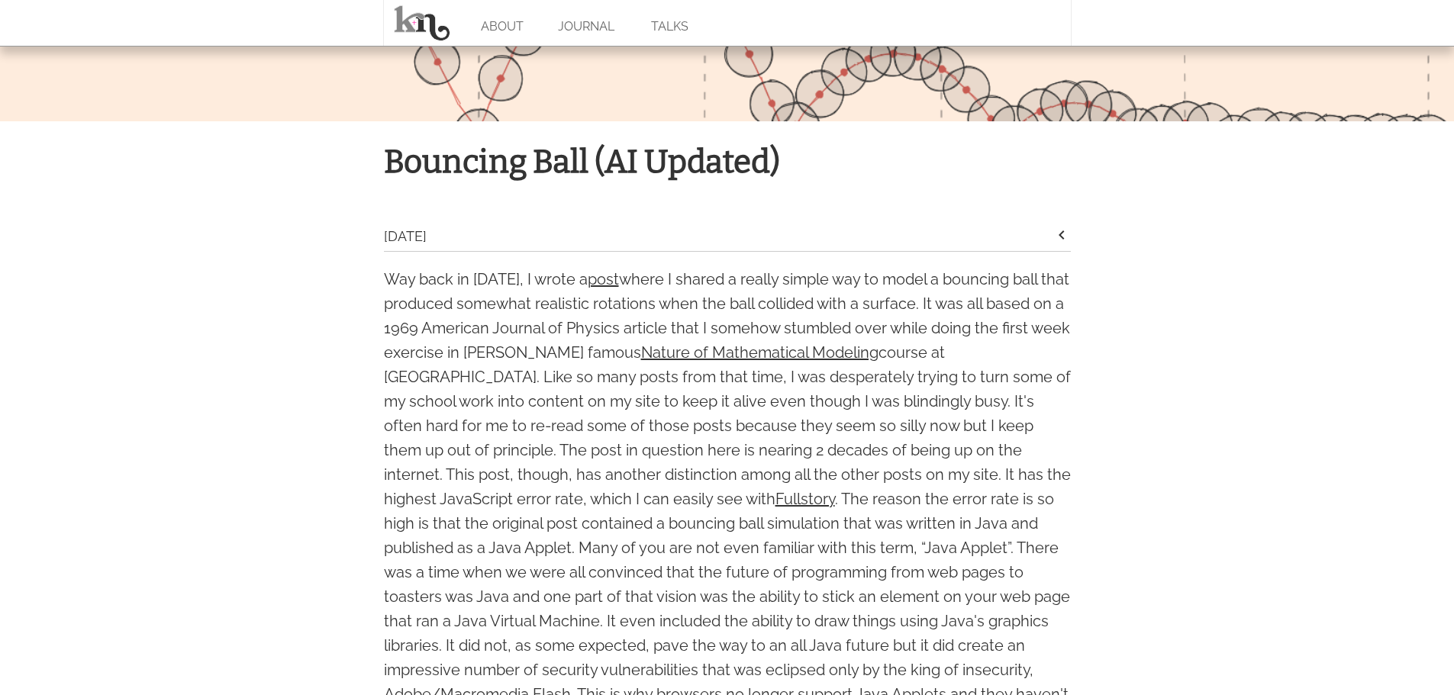
scroll to position [229, 0]
